Goal: Task Accomplishment & Management: Manage account settings

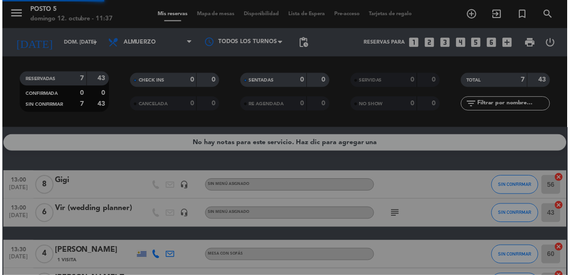
scroll to position [45, 0]
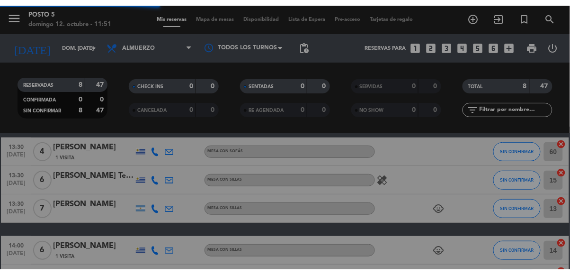
scroll to position [45, 0]
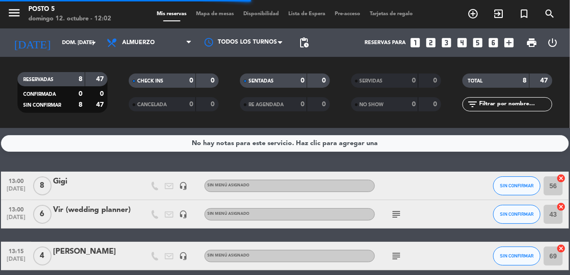
scroll to position [26, 0]
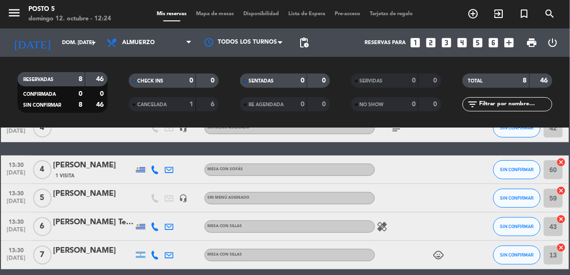
scroll to position [100, 0]
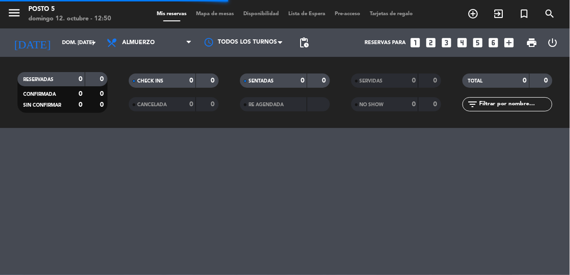
scroll to position [59, 0]
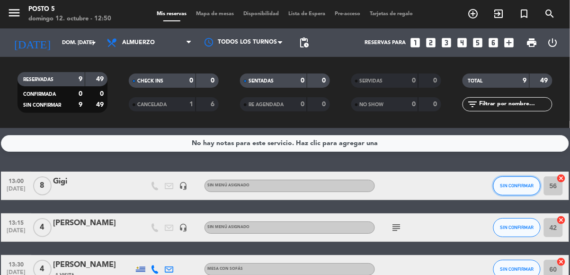
click at [519, 183] on span "SIN CONFIRMAR" at bounding box center [518, 185] width 34 height 5
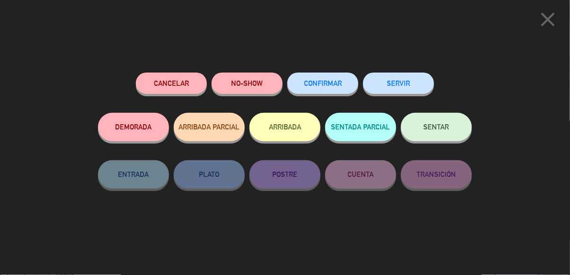
click at [455, 128] on button "SENTAR" at bounding box center [436, 127] width 71 height 28
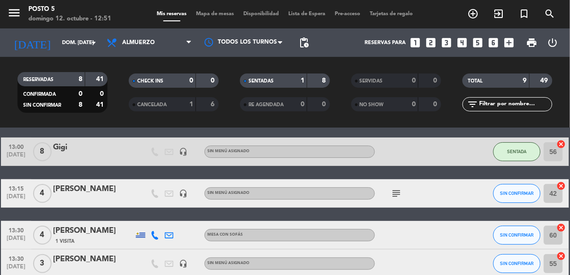
scroll to position [38, 0]
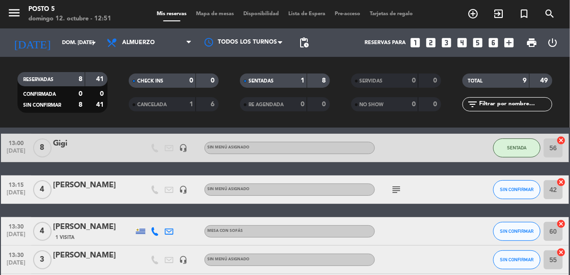
click at [400, 184] on icon "subject" at bounding box center [396, 189] width 11 height 11
click at [397, 184] on icon "subject" at bounding box center [396, 189] width 11 height 11
click at [398, 184] on icon "subject" at bounding box center [396, 189] width 11 height 11
click at [396, 184] on icon "subject" at bounding box center [396, 189] width 11 height 11
click at [401, 184] on icon "subject" at bounding box center [396, 189] width 11 height 11
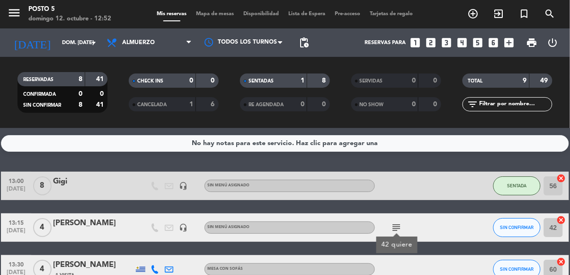
scroll to position [6, 0]
